Goal: Information Seeking & Learning: Learn about a topic

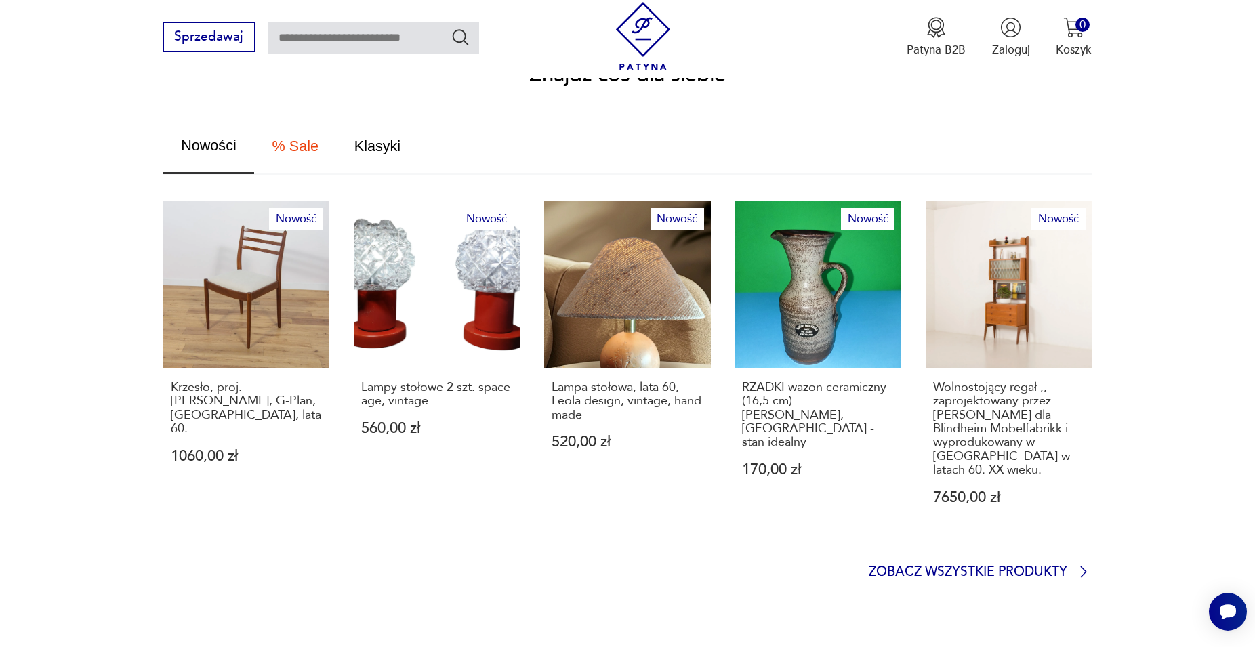
click at [962, 567] on p "Zobacz wszystkie produkty" at bounding box center [968, 572] width 199 height 11
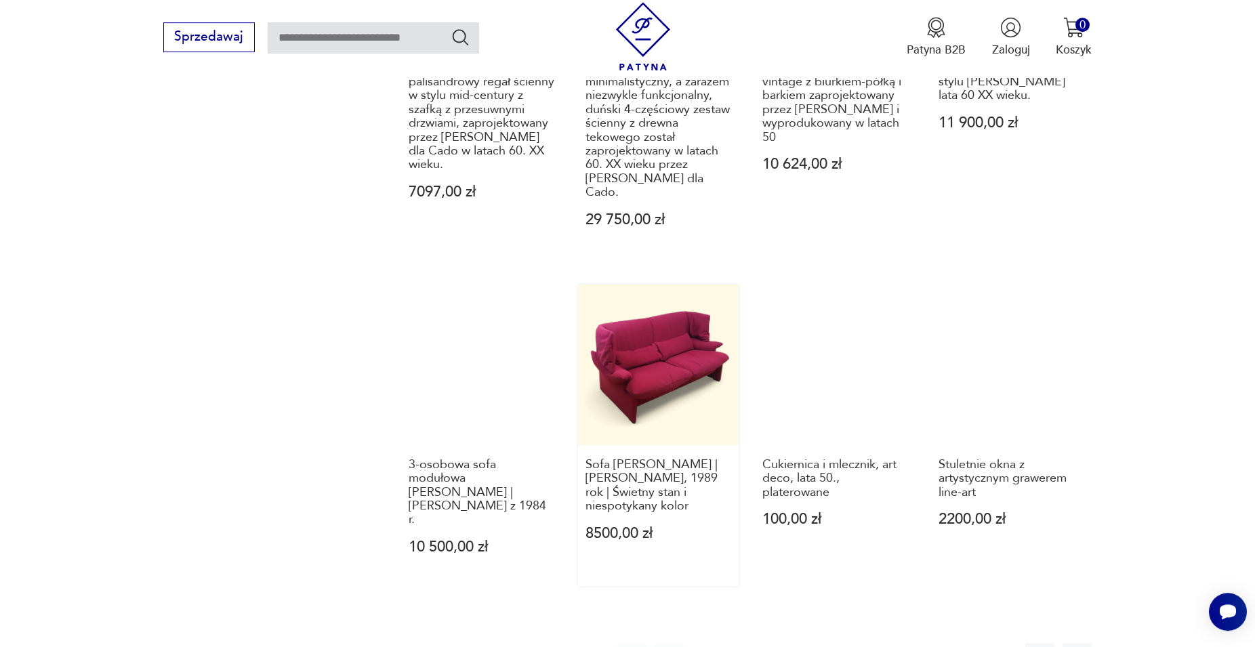
scroll to position [1337, 0]
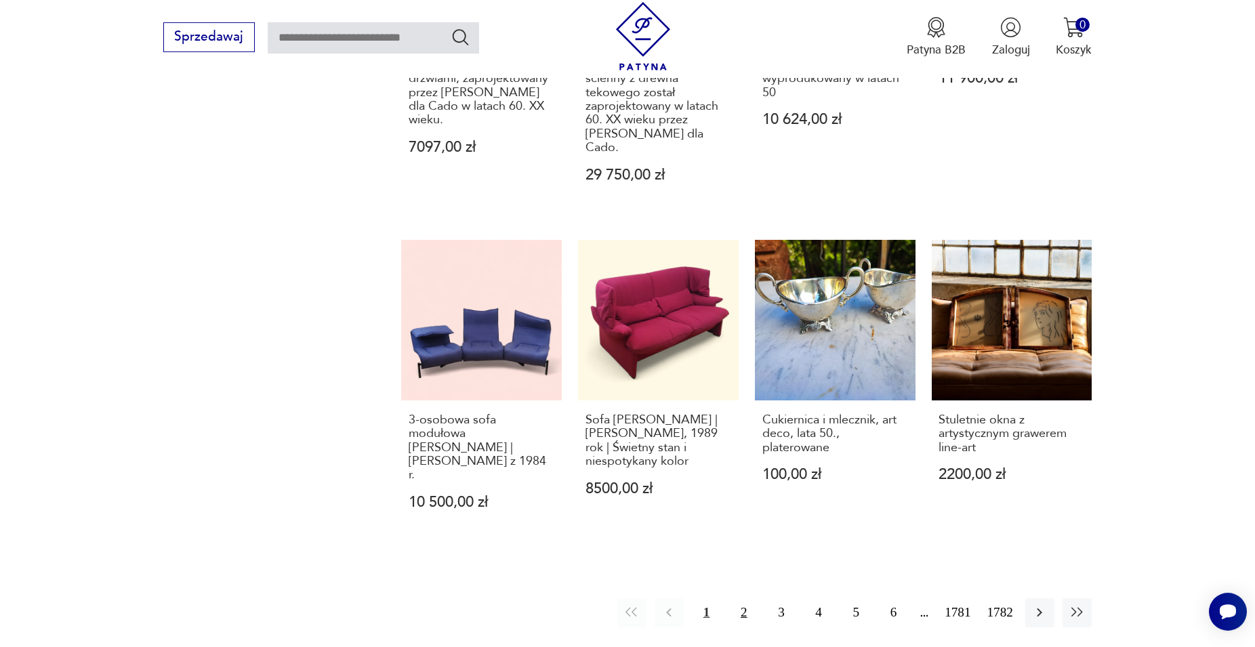
click at [747, 598] on button "2" at bounding box center [743, 612] width 29 height 29
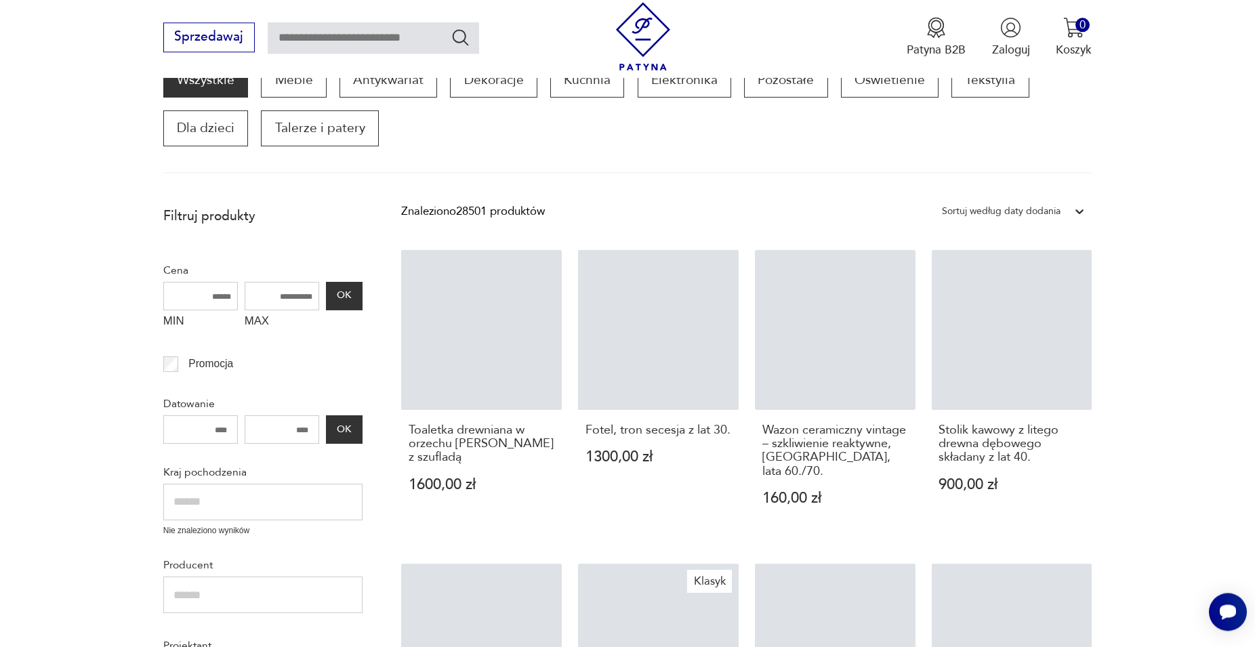
scroll to position [230, 0]
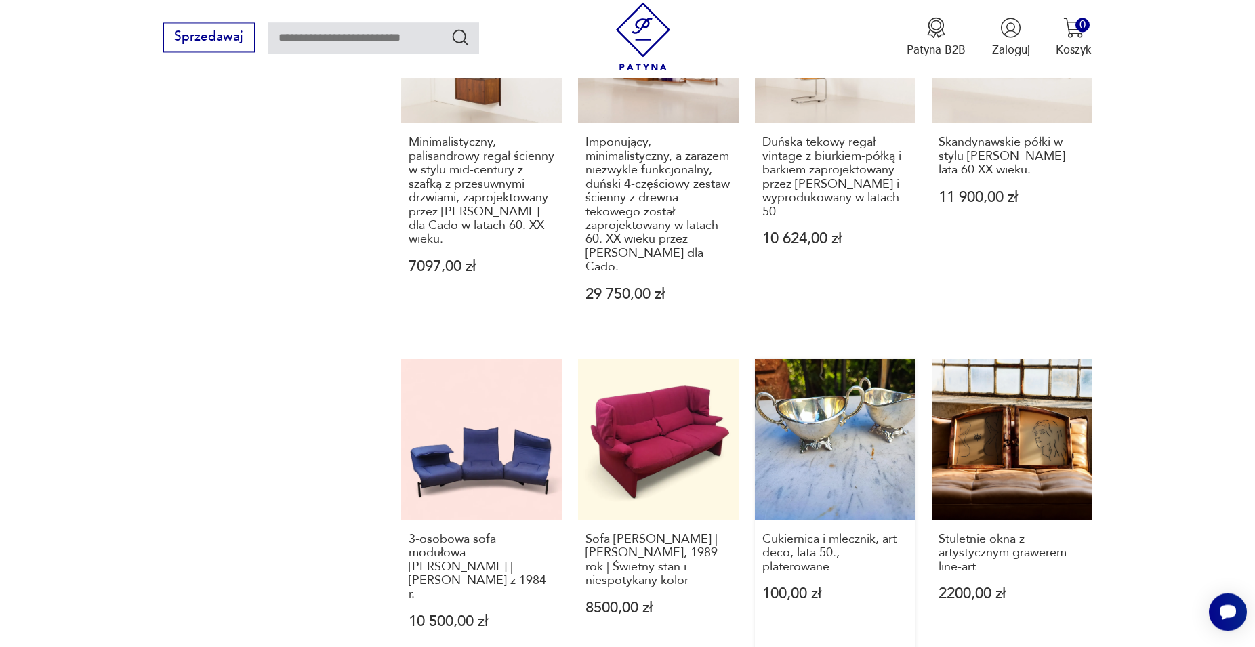
scroll to position [1337, 0]
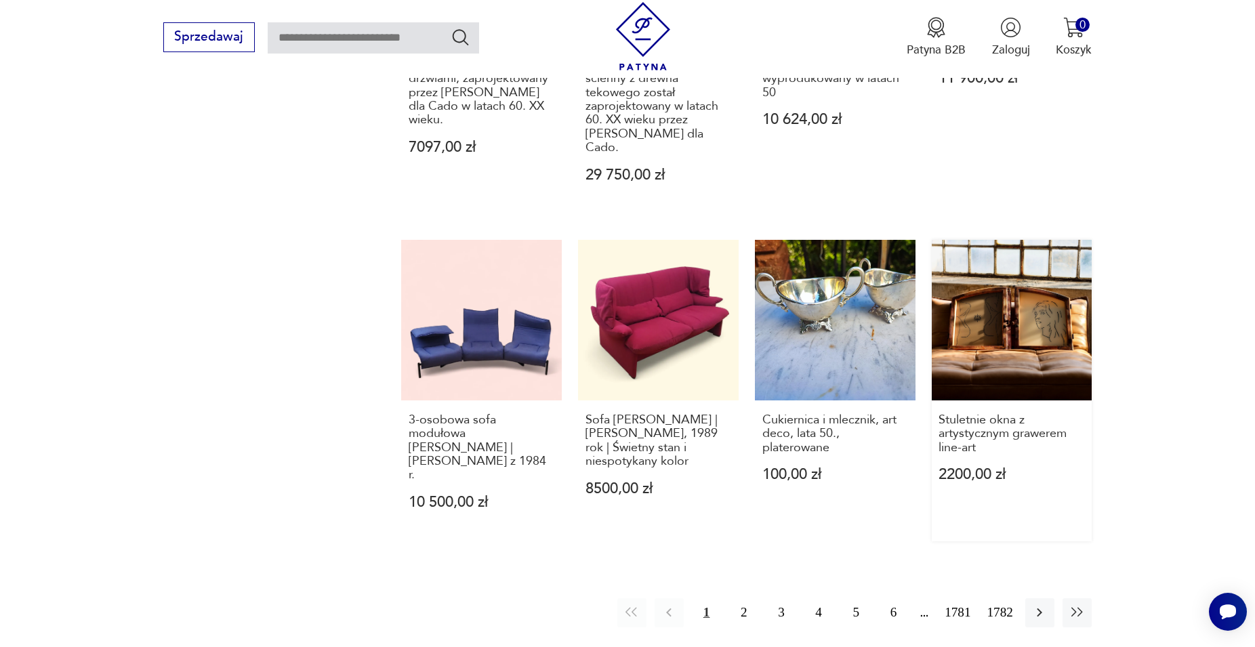
click at [1035, 314] on link "Stuletnie okna z artystycznym grawerem line-art 2200,00 zł" at bounding box center [1012, 391] width 161 height 302
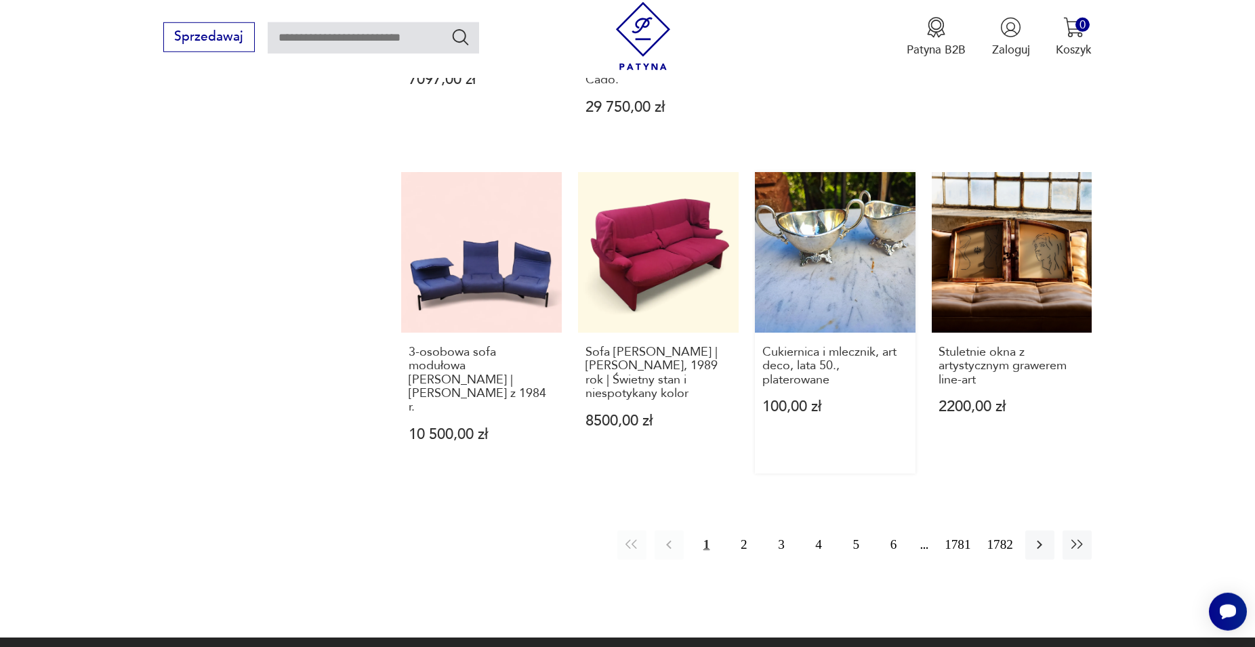
scroll to position [1475, 0]
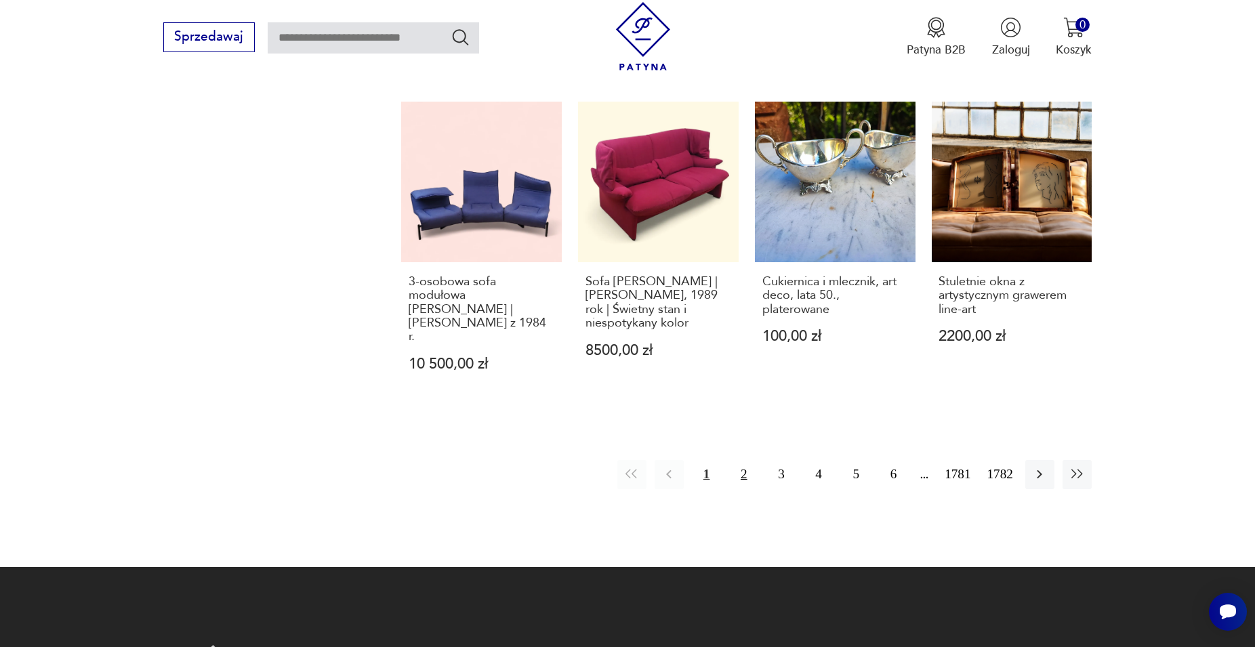
click at [743, 460] on button "2" at bounding box center [743, 474] width 29 height 29
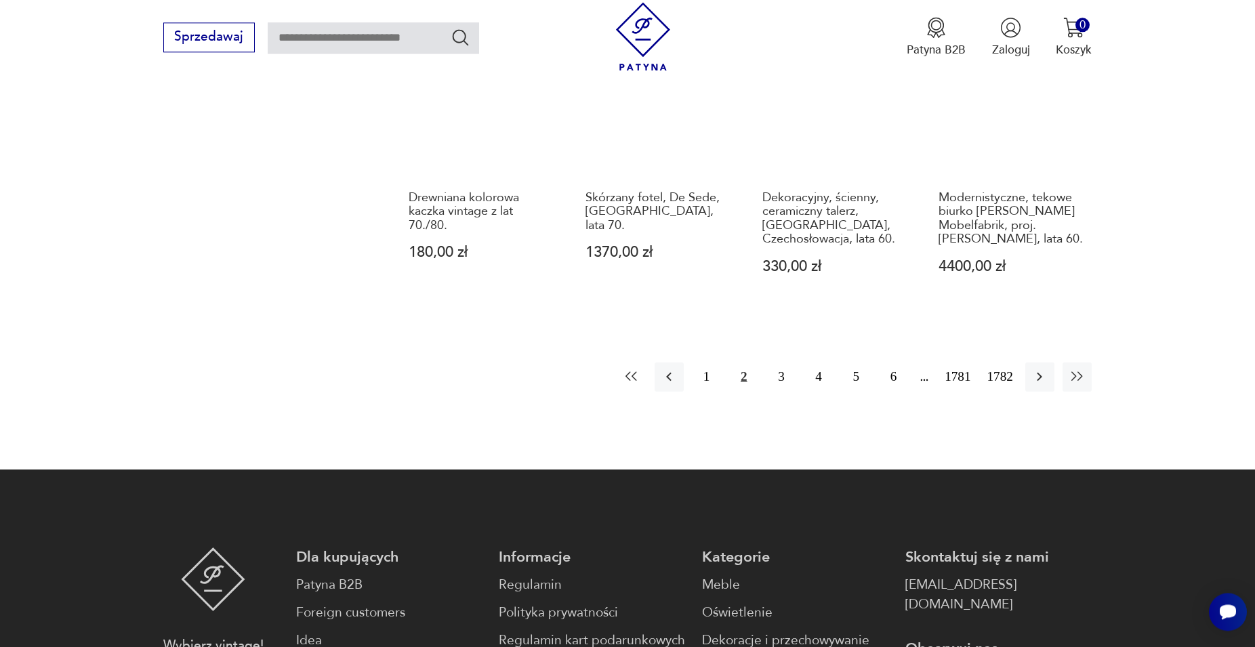
scroll to position [1406, 0]
